Goal: Find contact information: Find contact information

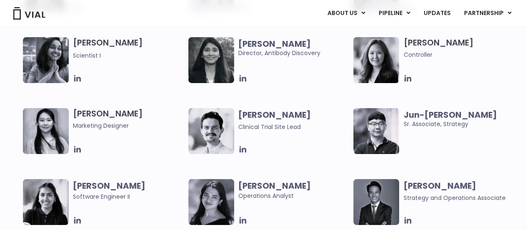
scroll to position [2180, 0]
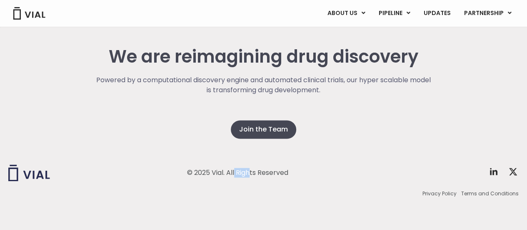
drag, startPoint x: 210, startPoint y: 168, endPoint x: 223, endPoint y: 172, distance: 13.4
click at [223, 172] on div "© 2025 Vial. All Rights Reserved" at bounding box center [237, 172] width 101 height 9
copy div "Vial"
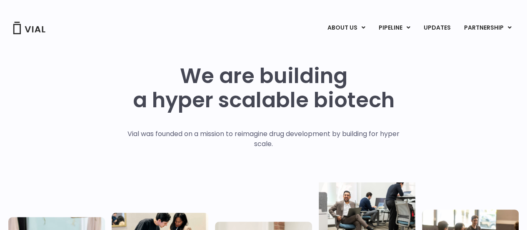
scroll to position [0, 0]
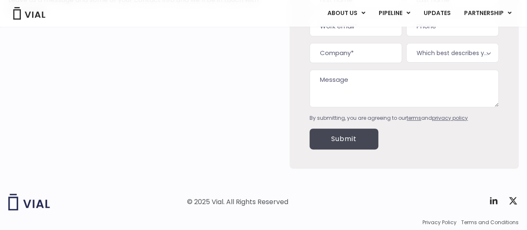
scroll to position [150, 0]
